Goal: Task Accomplishment & Management: Manage account settings

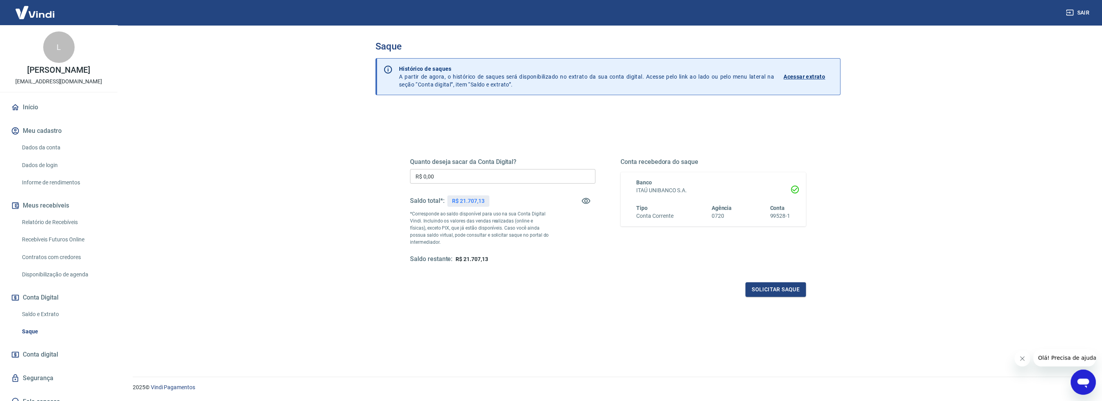
click at [433, 174] on input "R$ 0,00" at bounding box center [502, 176] width 185 height 15
drag, startPoint x: 451, startPoint y: 176, endPoint x: 352, endPoint y: 166, distance: 99.0
click at [352, 166] on main "Saque Histórico de saques A partir de agora, o histórico de saques será disponi…" at bounding box center [608, 212] width 988 height 375
type input "R$ 21.707,13"
click at [763, 291] on button "Solicitar saque" at bounding box center [775, 289] width 60 height 15
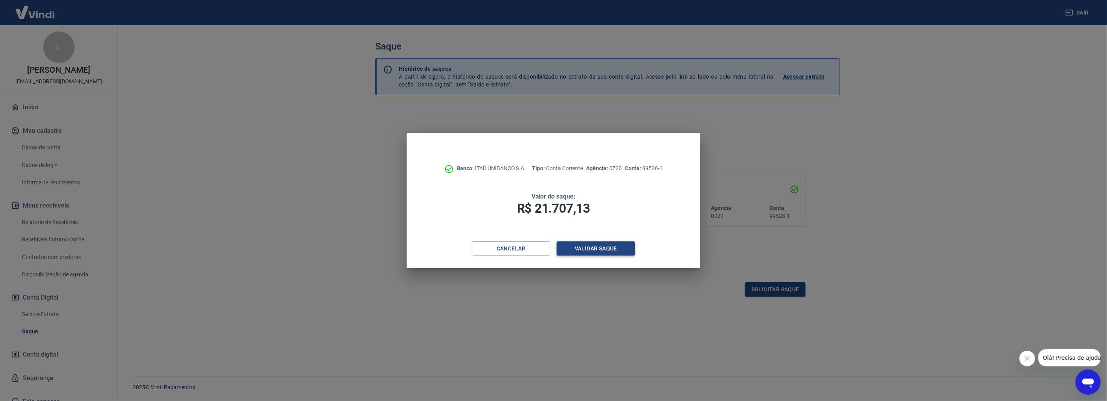
click at [586, 249] on button "Validar saque" at bounding box center [596, 248] width 79 height 15
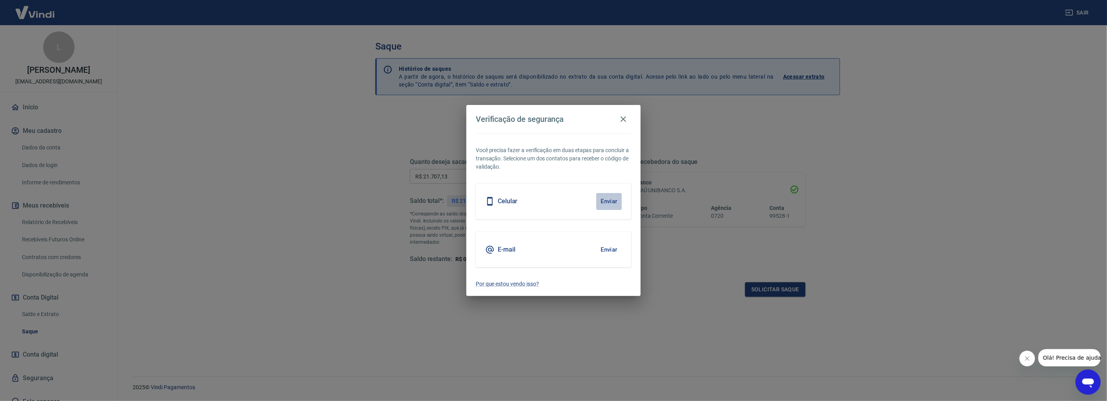
click at [607, 202] on button "Enviar" at bounding box center [609, 201] width 26 height 16
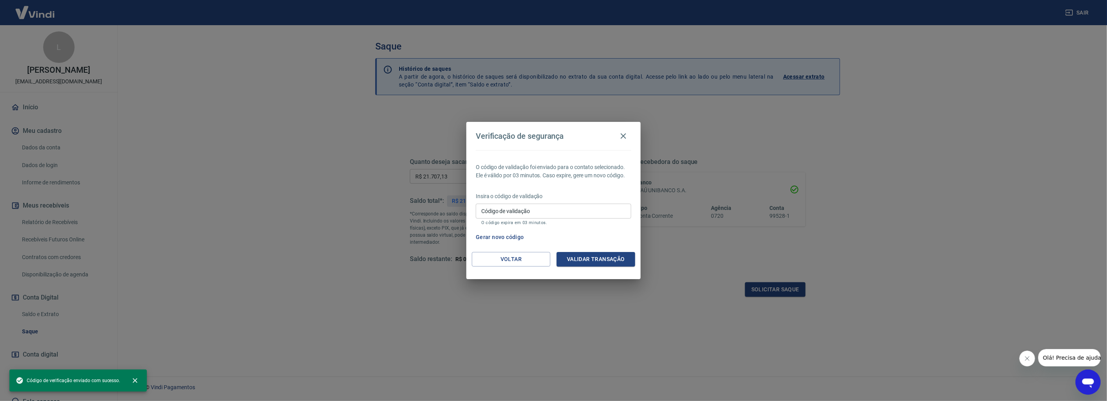
click at [552, 215] on input "Código de validação" at bounding box center [553, 210] width 155 height 15
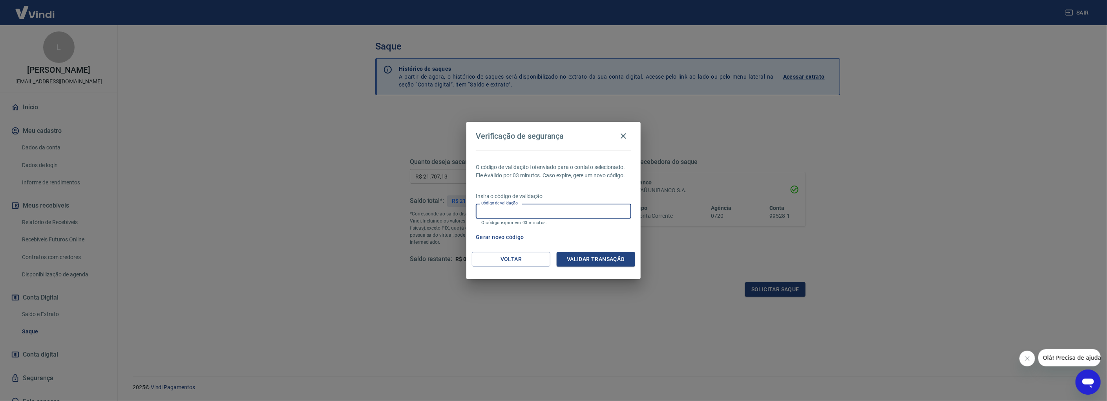
click at [552, 215] on input "Código de validação" at bounding box center [553, 210] width 155 height 15
type input "444633"
click at [607, 261] on button "Validar transação" at bounding box center [596, 259] width 79 height 15
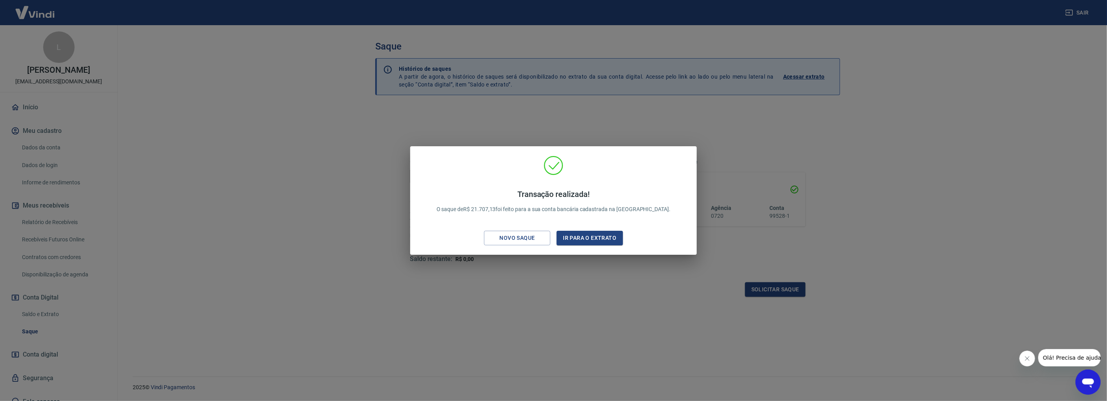
click at [554, 288] on div "Transação realizada! O saque de R$ 21.707,13 foi feito para a sua conta bancári…" at bounding box center [553, 200] width 1107 height 401
